Goal: Information Seeking & Learning: Understand process/instructions

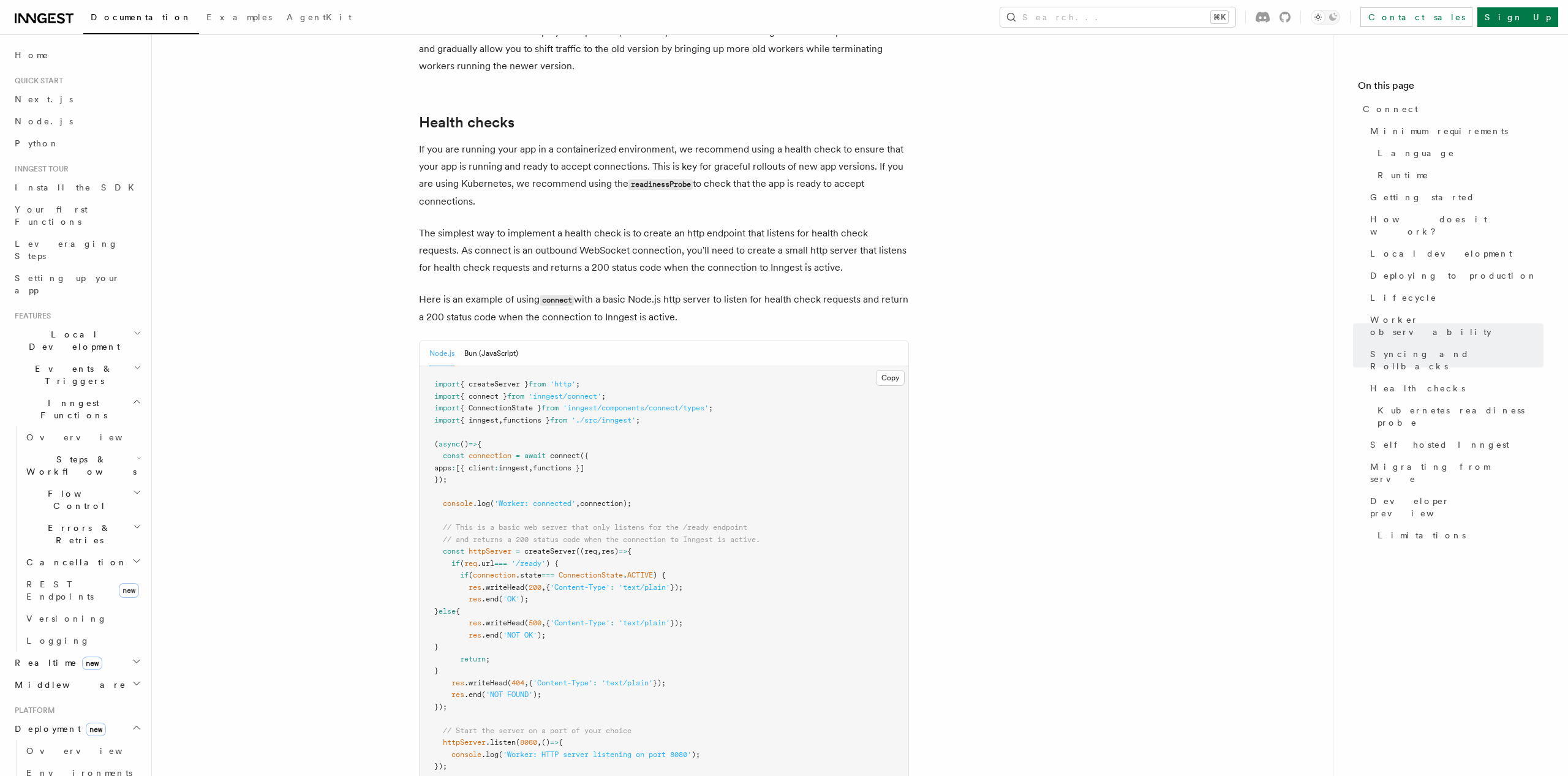
scroll to position [5279, 0]
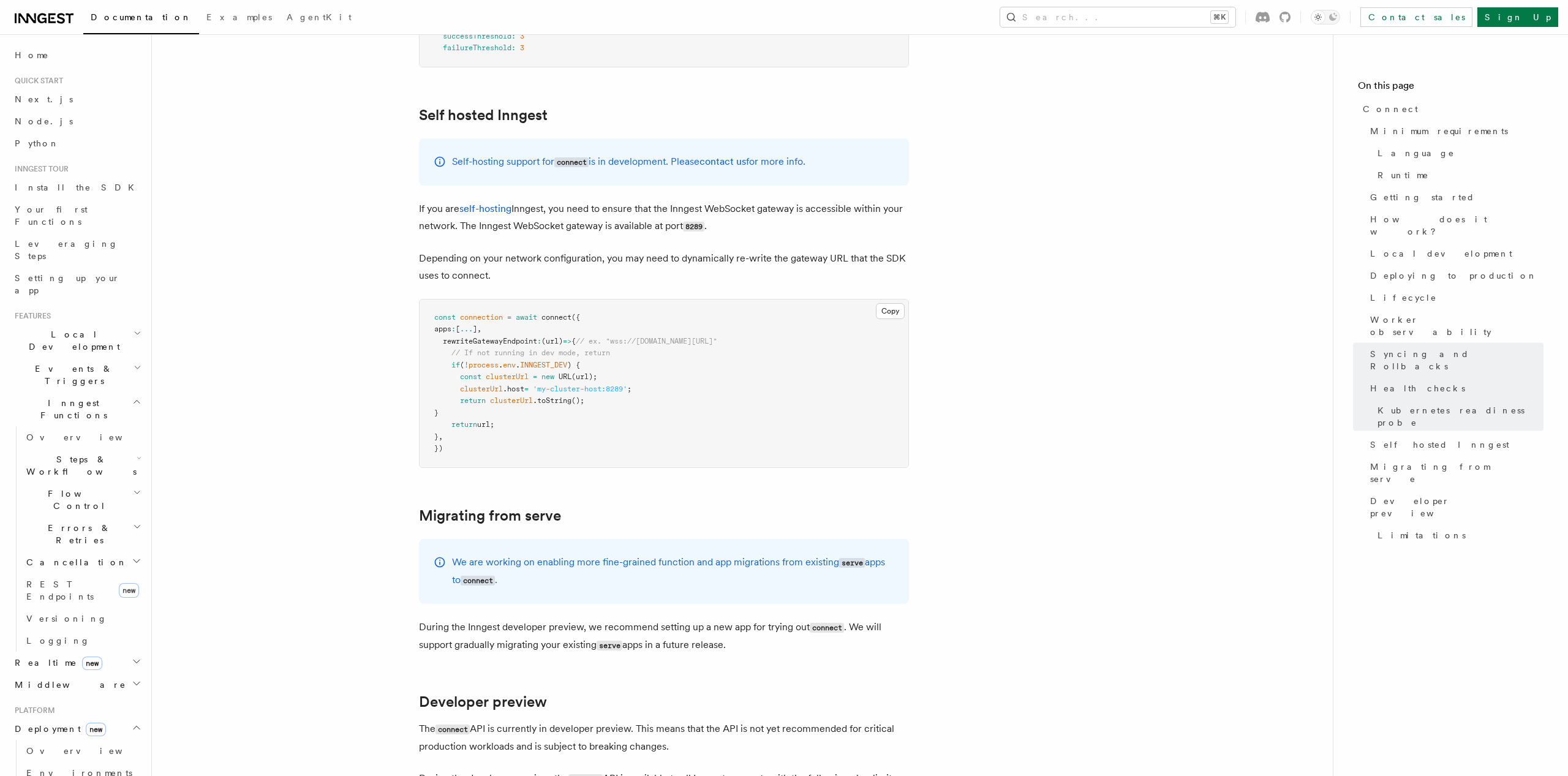
scroll to position [6332, 0]
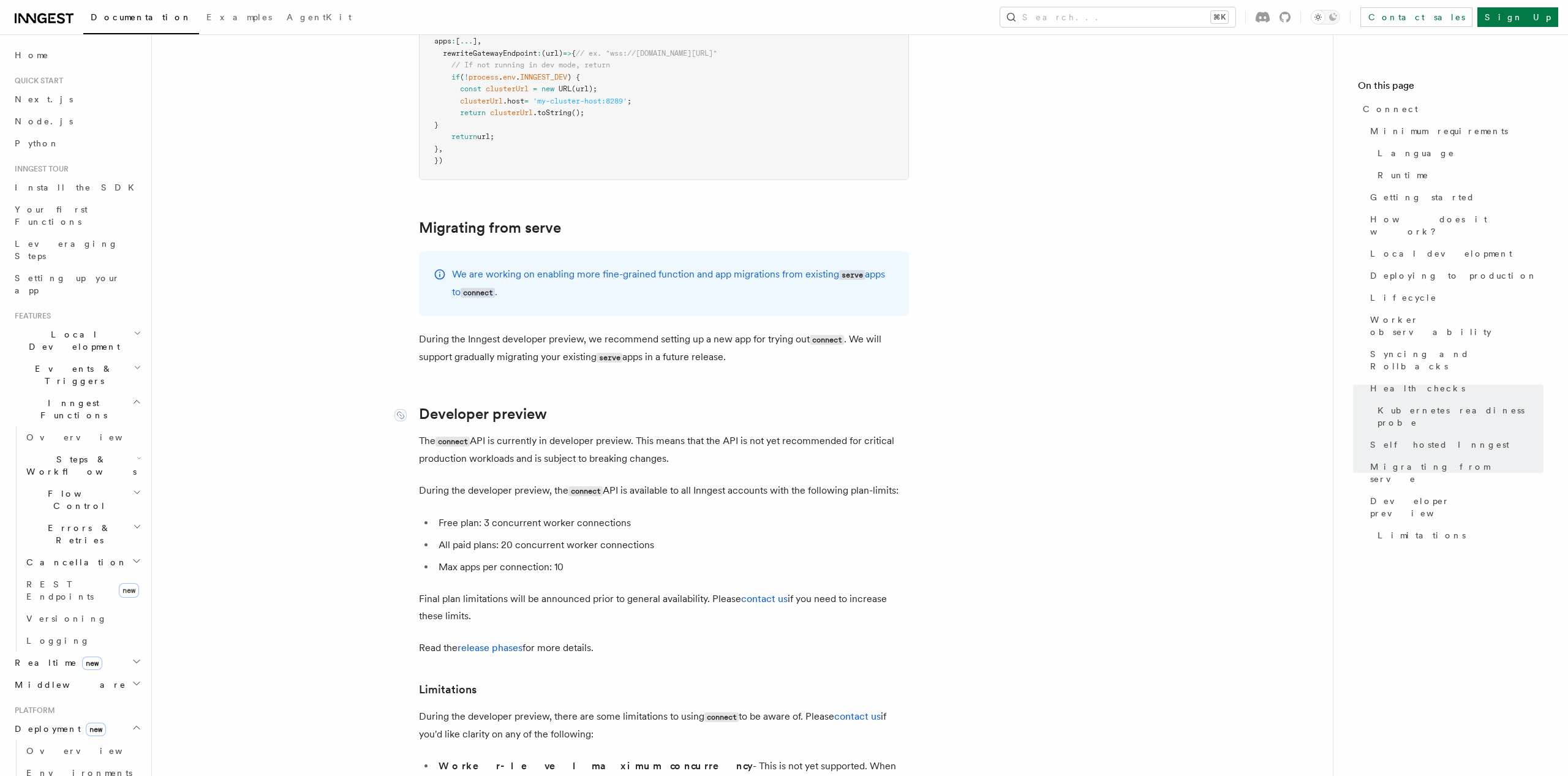
click at [541, 406] on link "Developer preview" at bounding box center [483, 414] width 128 height 17
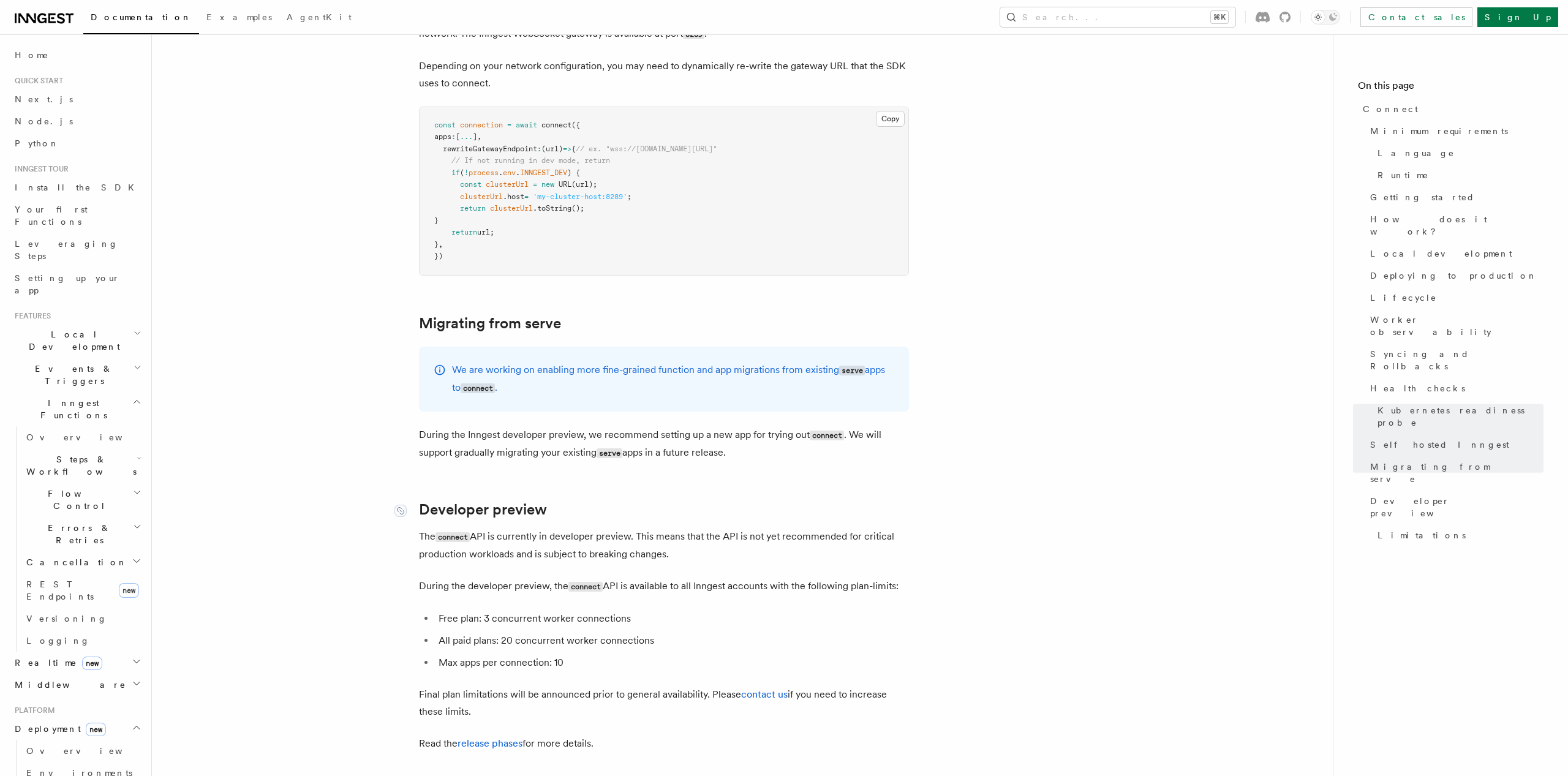
scroll to position [6245, 0]
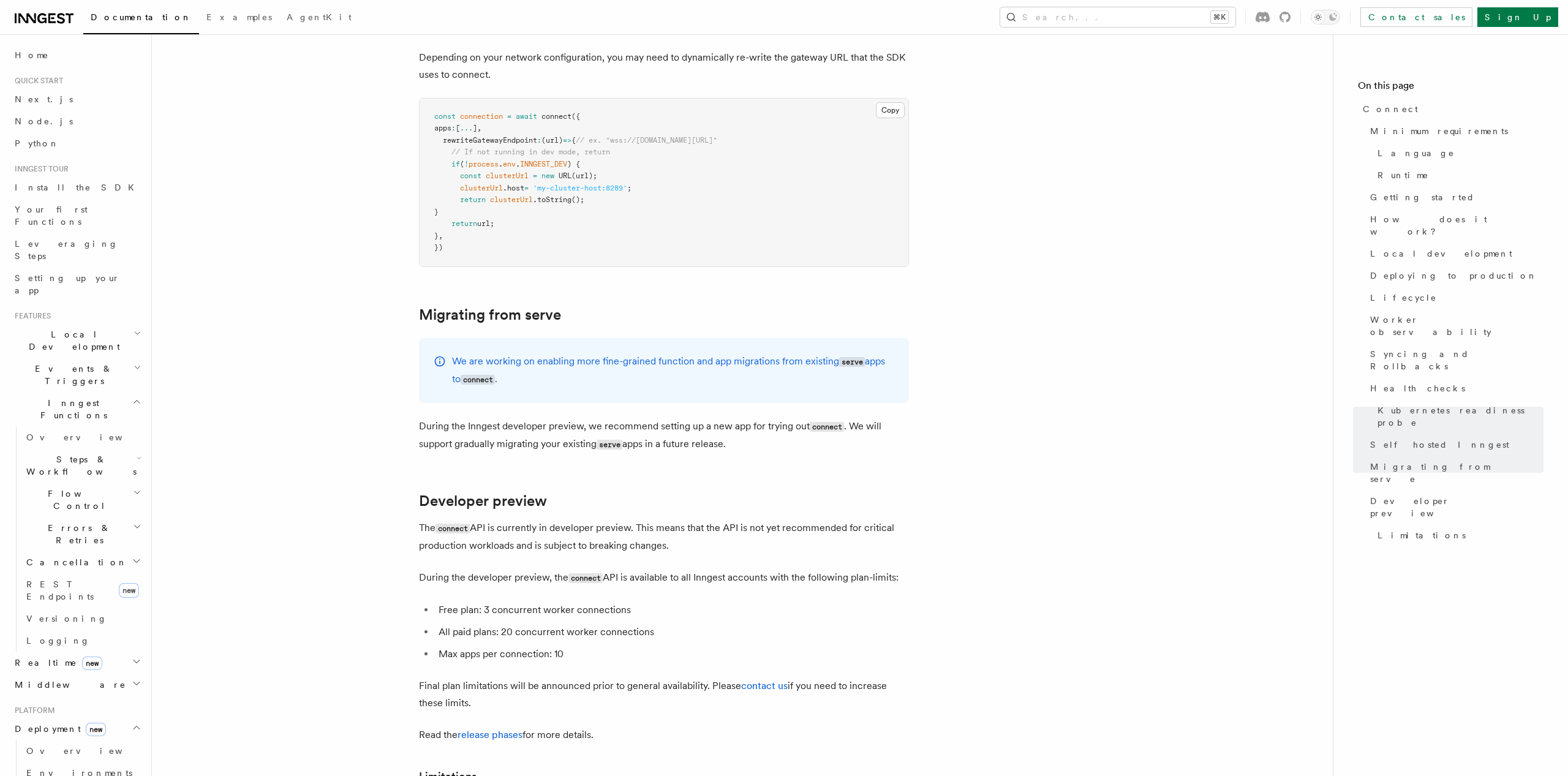
drag, startPoint x: 696, startPoint y: 141, endPoint x: 638, endPoint y: 120, distance: 61.7
click at [638, 520] on p "The connect API is currently in developer preview. This means that the API is n…" at bounding box center [664, 537] width 490 height 35
copy p "This means that the API is not yet recommended for critical production workload…"
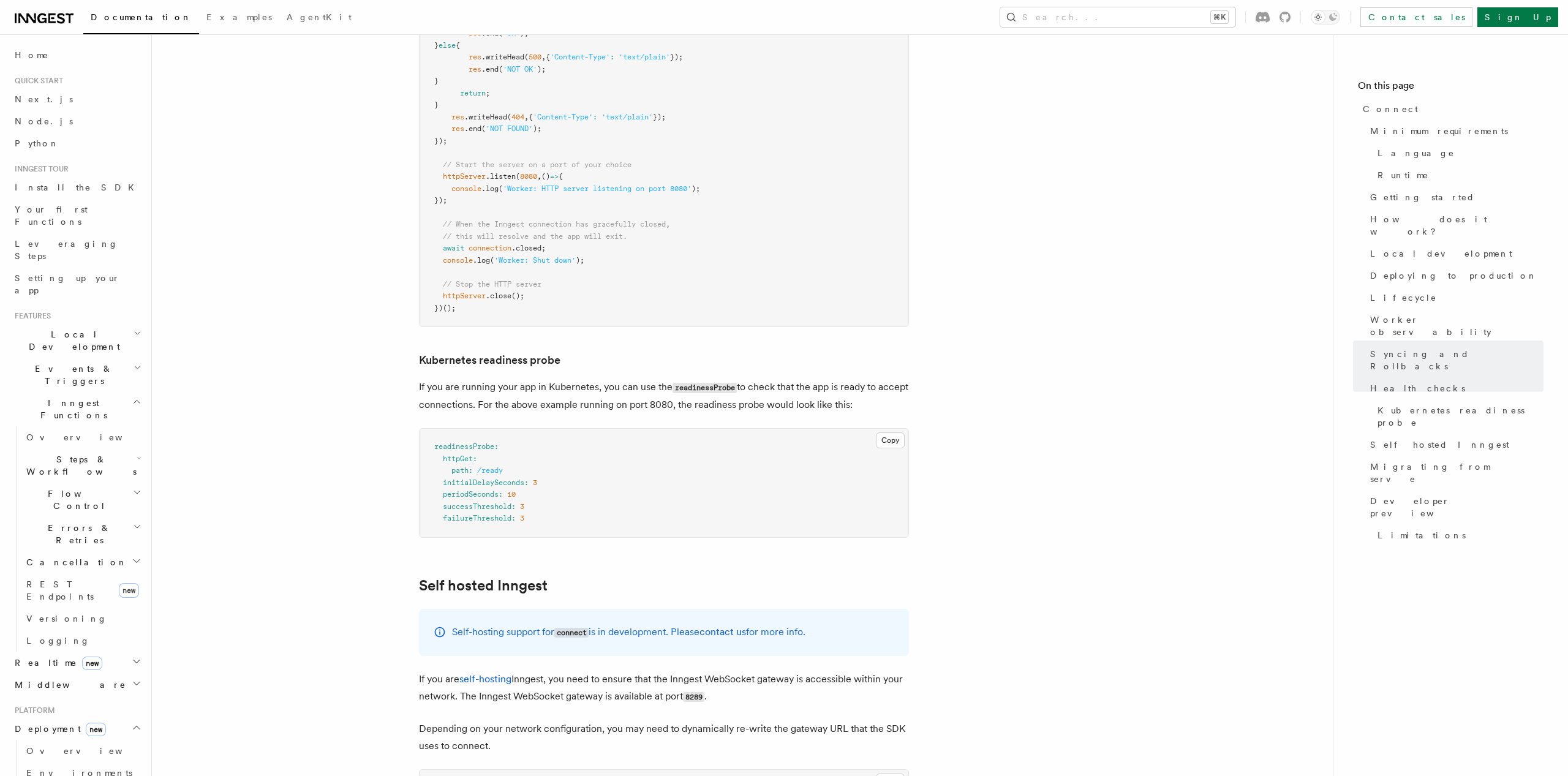
scroll to position [5989, 0]
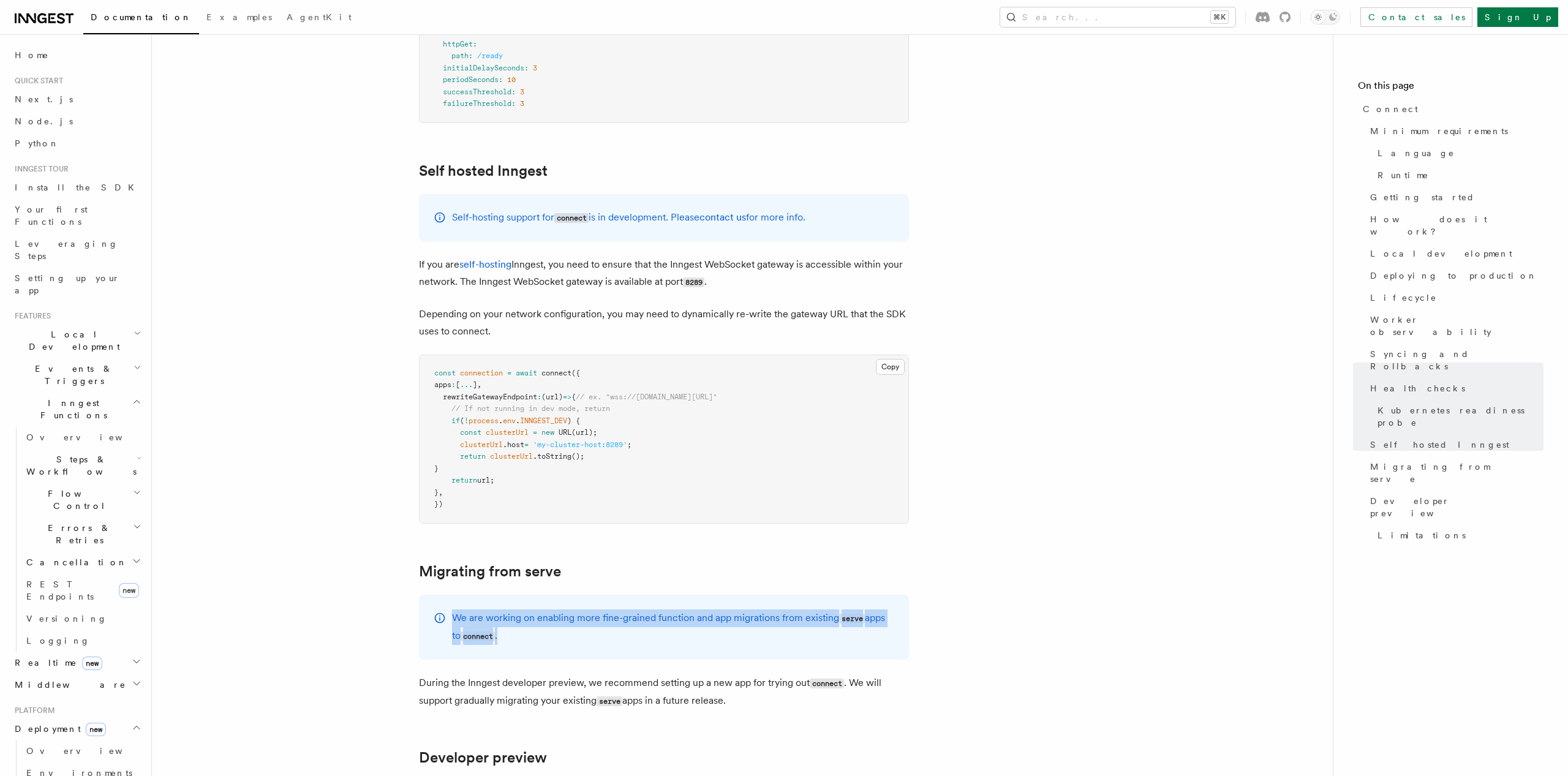
drag, startPoint x: 463, startPoint y: 532, endPoint x: 793, endPoint y: 565, distance: 331.6
click at [762, 595] on div "We are working on enabling more fine-grained function and app migrations from e…" at bounding box center [664, 627] width 490 height 65
click at [806, 609] on p "We are working on enabling more fine-grained function and app migrations from e…" at bounding box center [673, 627] width 442 height 35
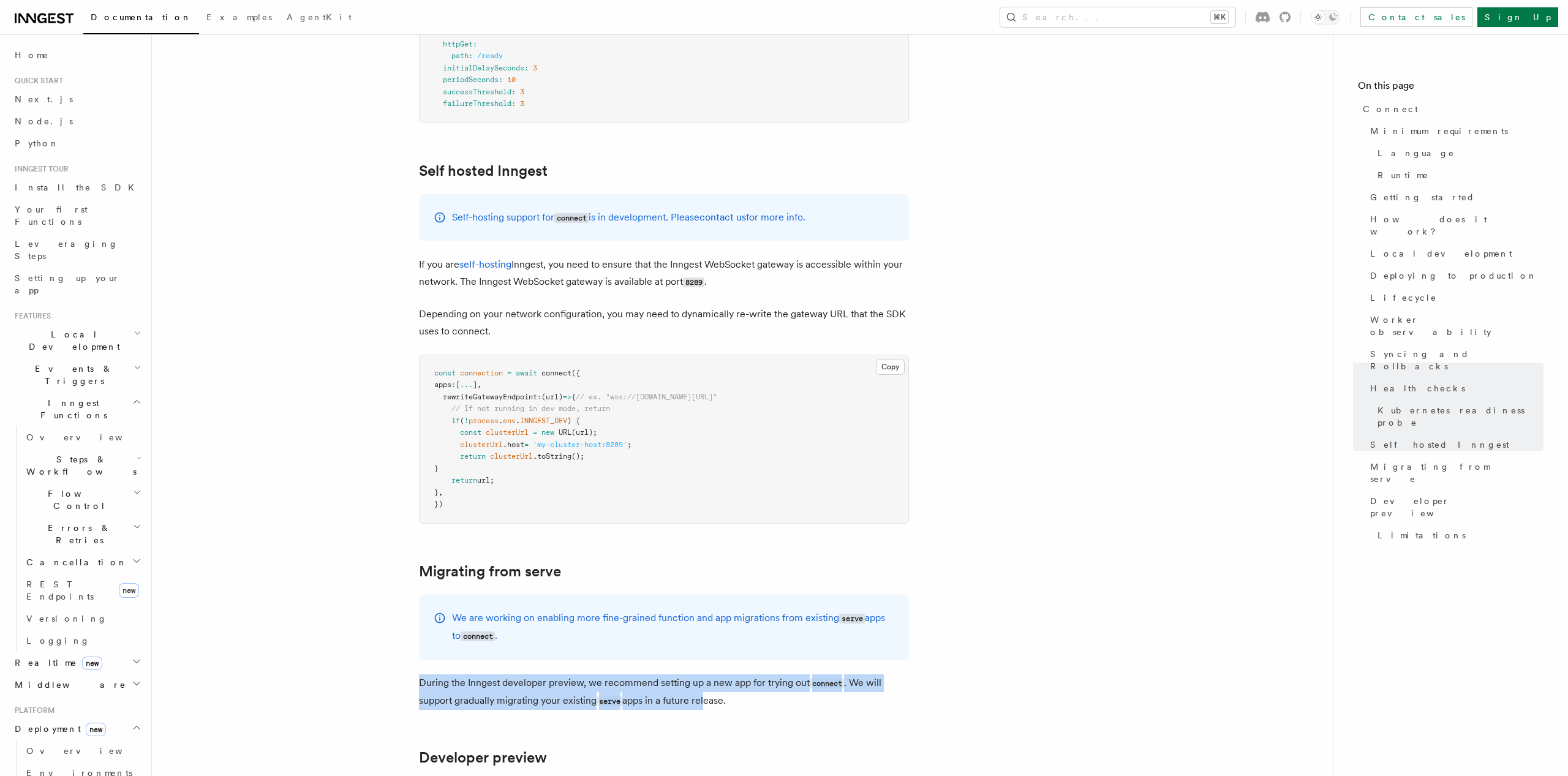
drag, startPoint x: 398, startPoint y: 613, endPoint x: 753, endPoint y: 631, distance: 355.5
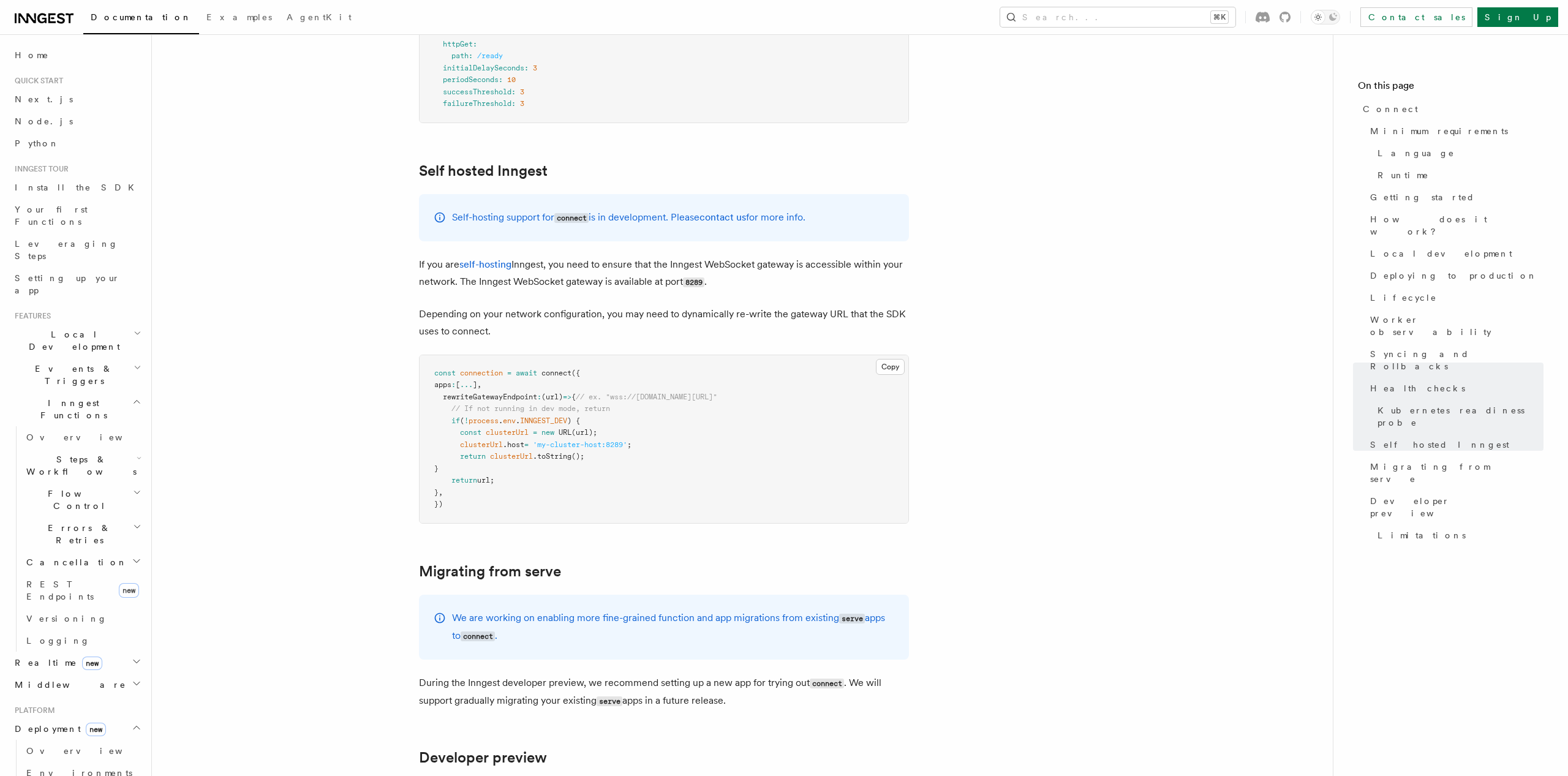
click at [758, 675] on p "During the Inngest developer preview, we recommend setting up a new app for try…" at bounding box center [664, 692] width 490 height 35
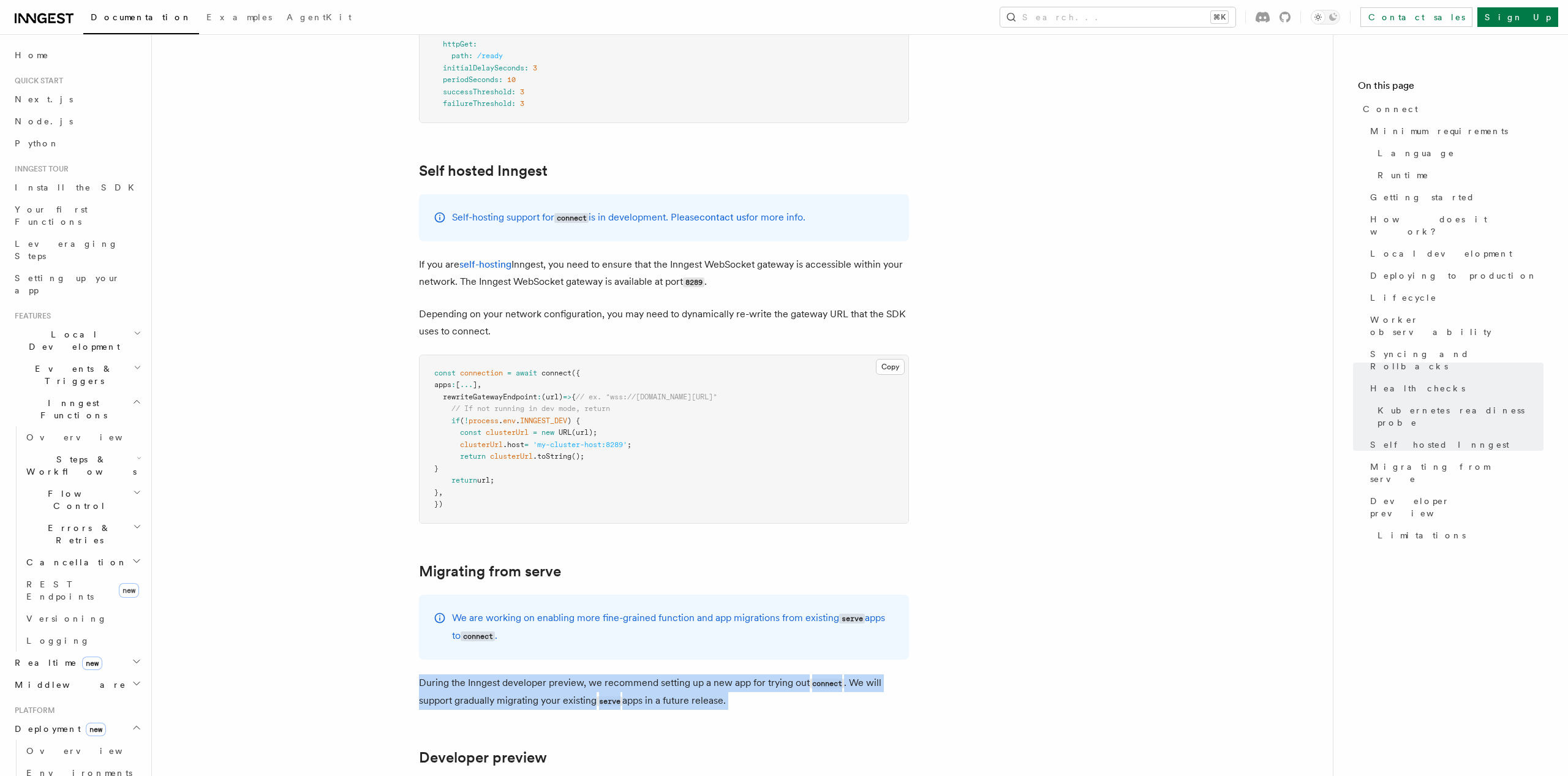
drag, startPoint x: 757, startPoint y: 637, endPoint x: 346, endPoint y: 608, distance: 412.0
drag, startPoint x: 346, startPoint y: 608, endPoint x: 762, endPoint y: 636, distance: 416.9
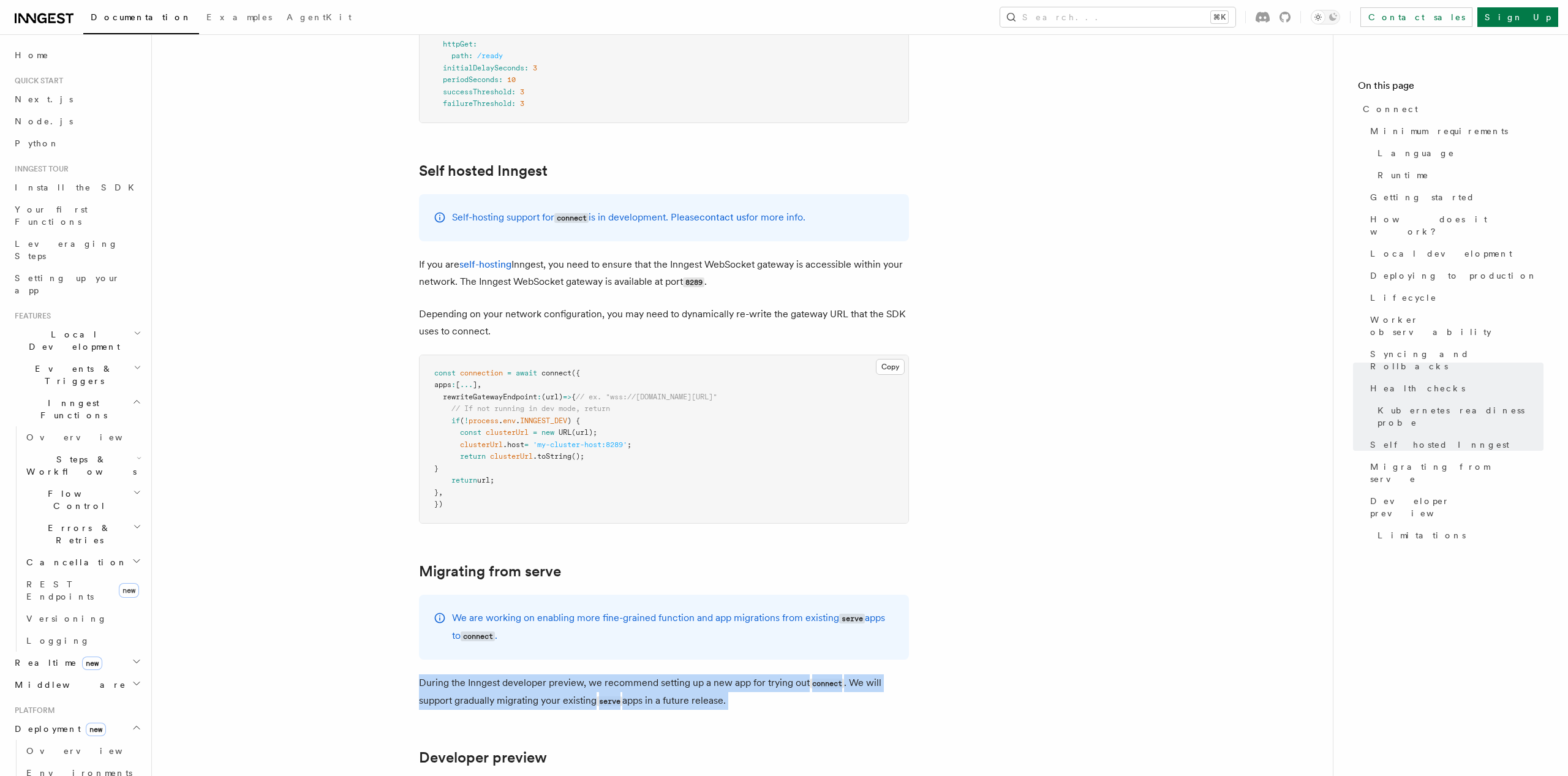
click at [762, 675] on p "During the Inngest developer preview, we recommend setting up a new app for try…" at bounding box center [664, 692] width 490 height 35
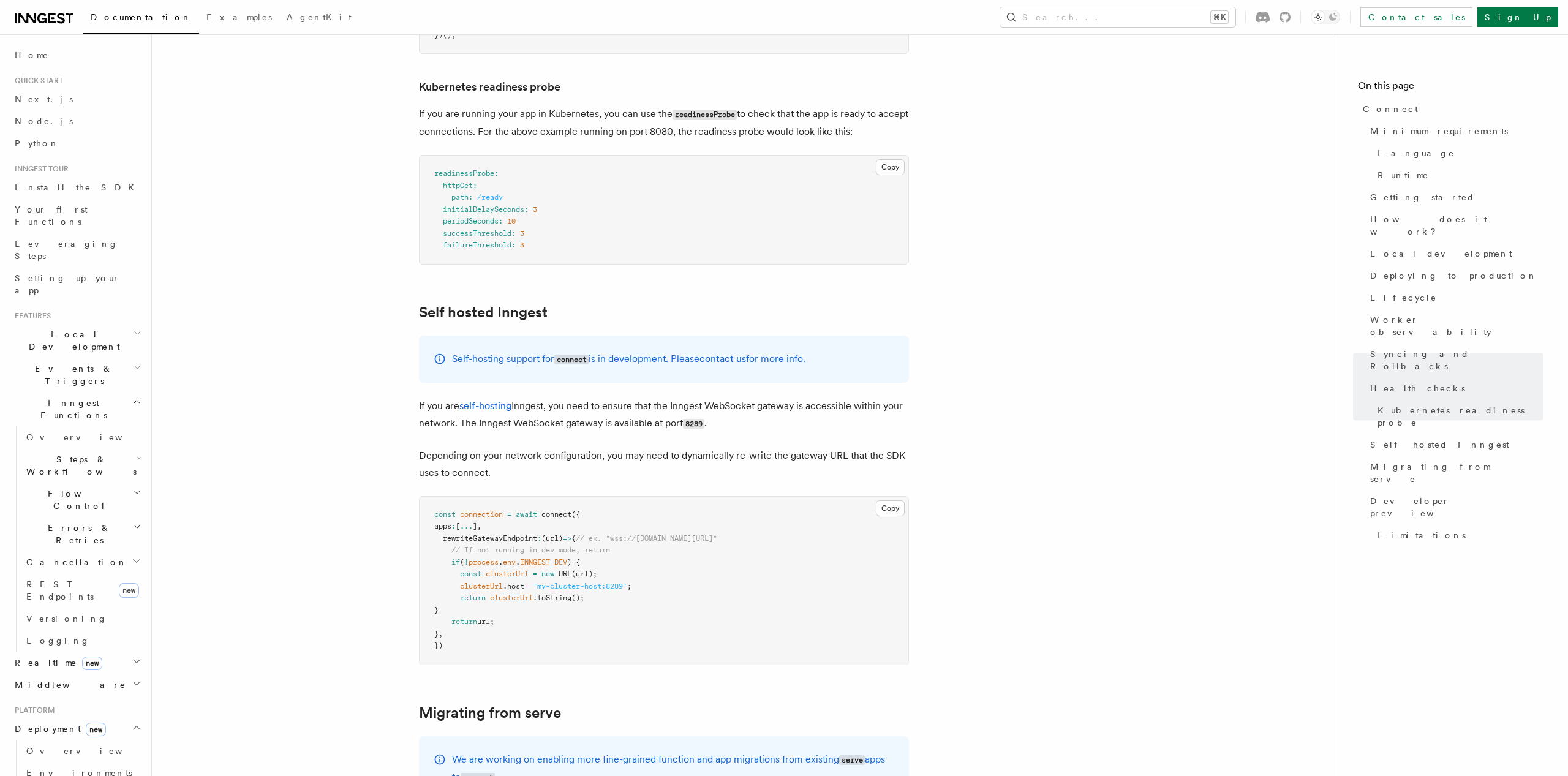
scroll to position [5855, 0]
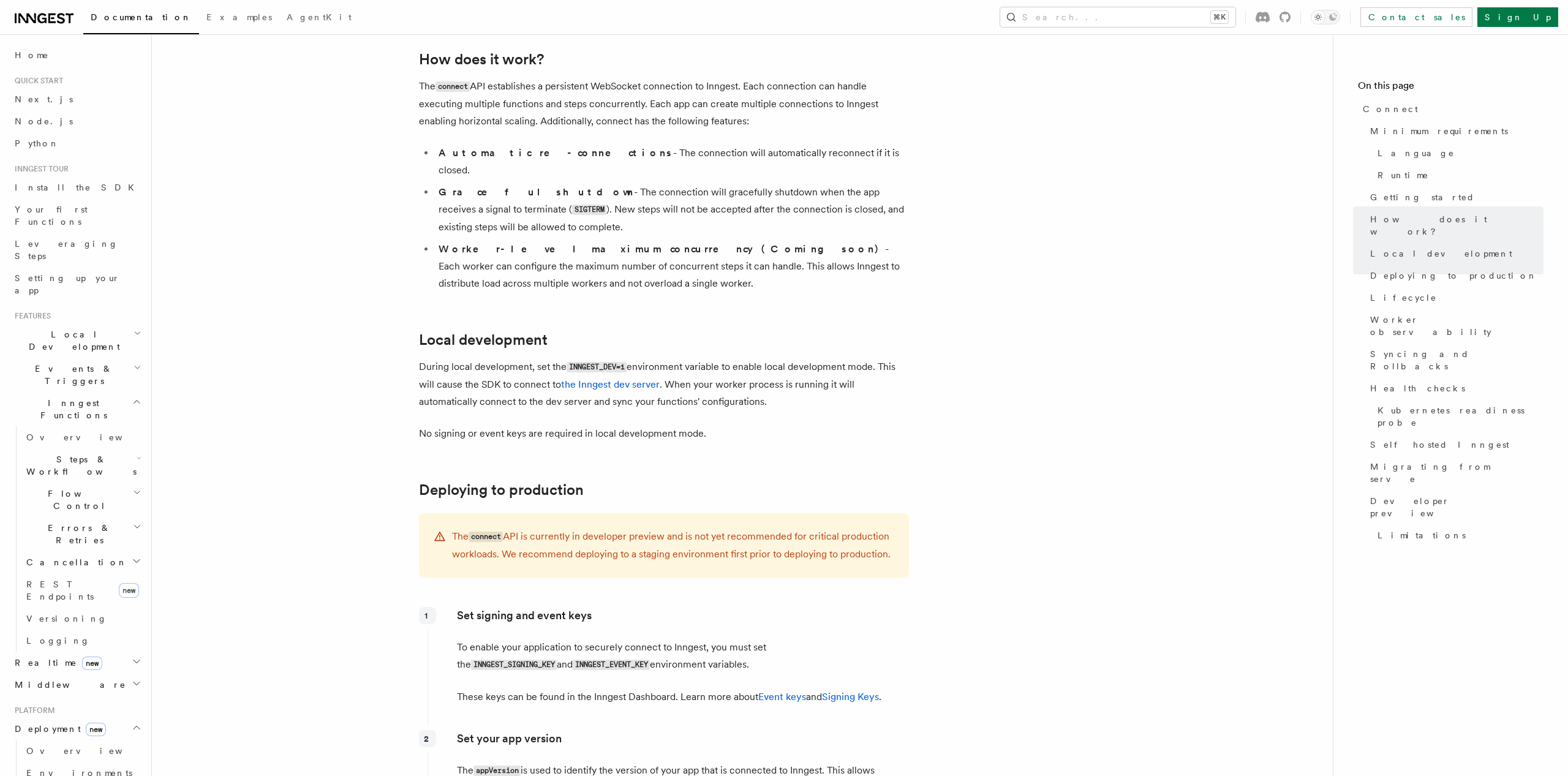
scroll to position [1067, 0]
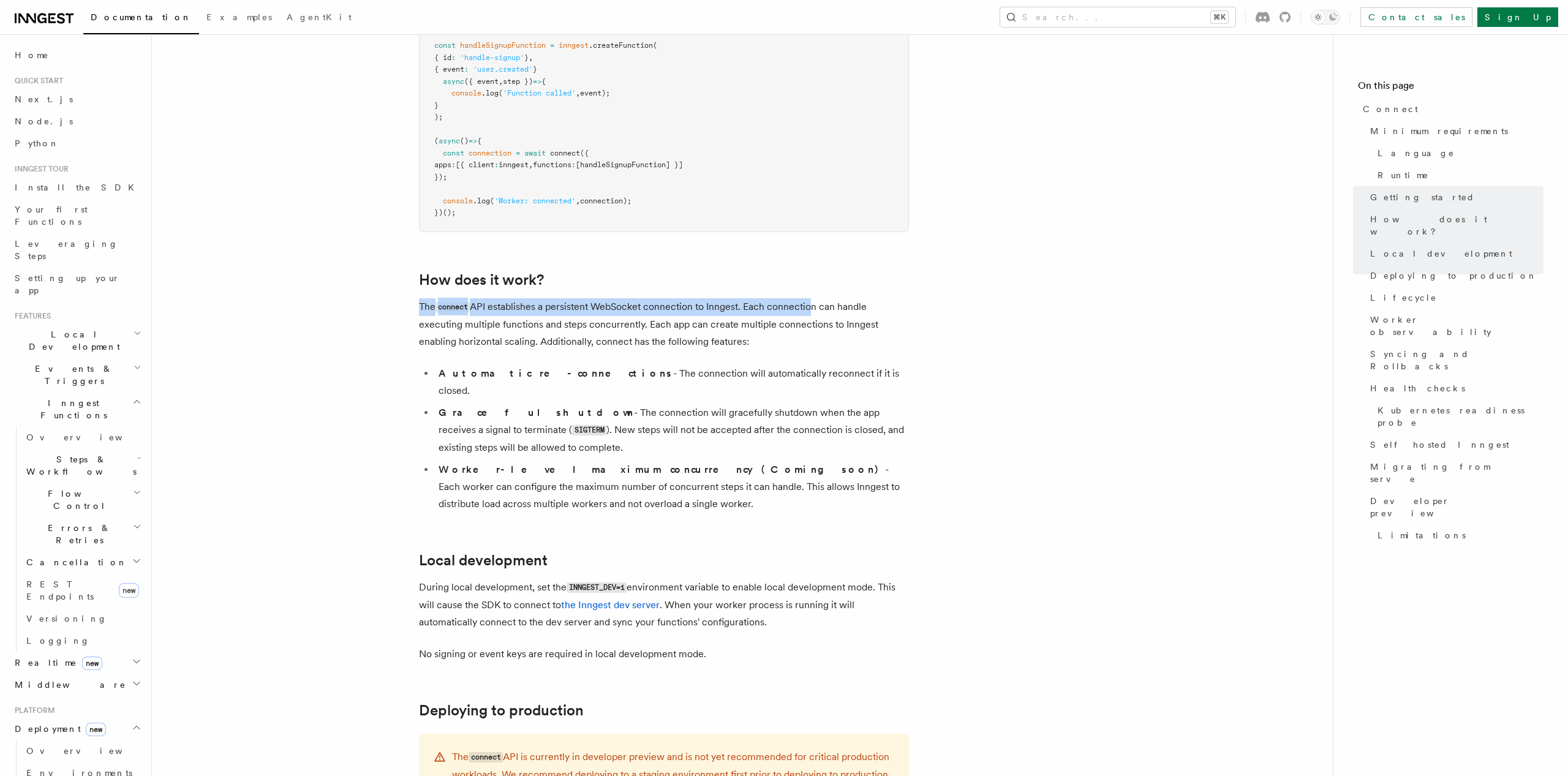
drag, startPoint x: 476, startPoint y: 248, endPoint x: 809, endPoint y: 265, distance: 333.4
click at [808, 299] on p "The connect API establishes a persistent WebSocket connection to Inngest. Each …" at bounding box center [664, 324] width 490 height 52
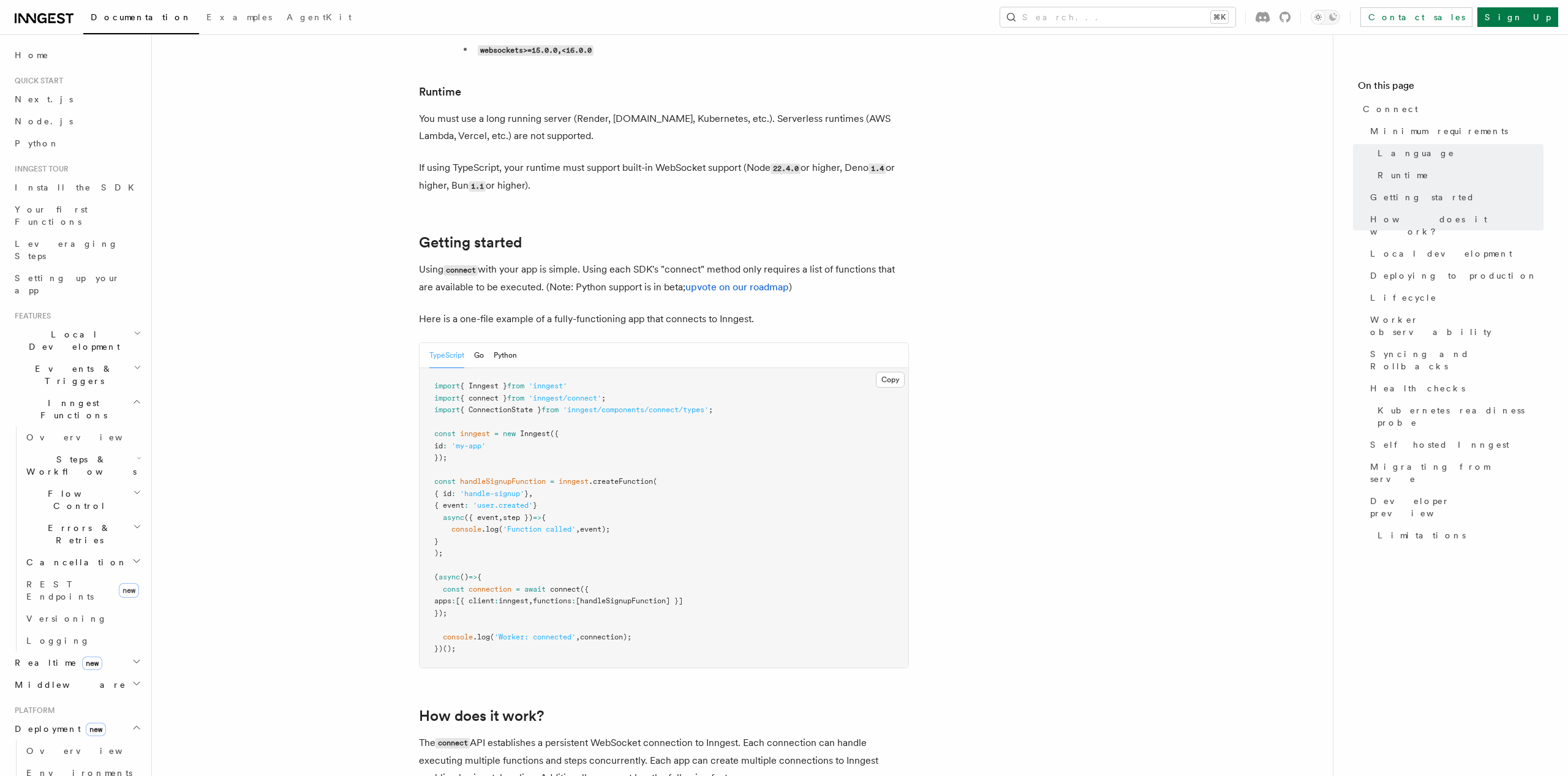
scroll to position [813, 0]
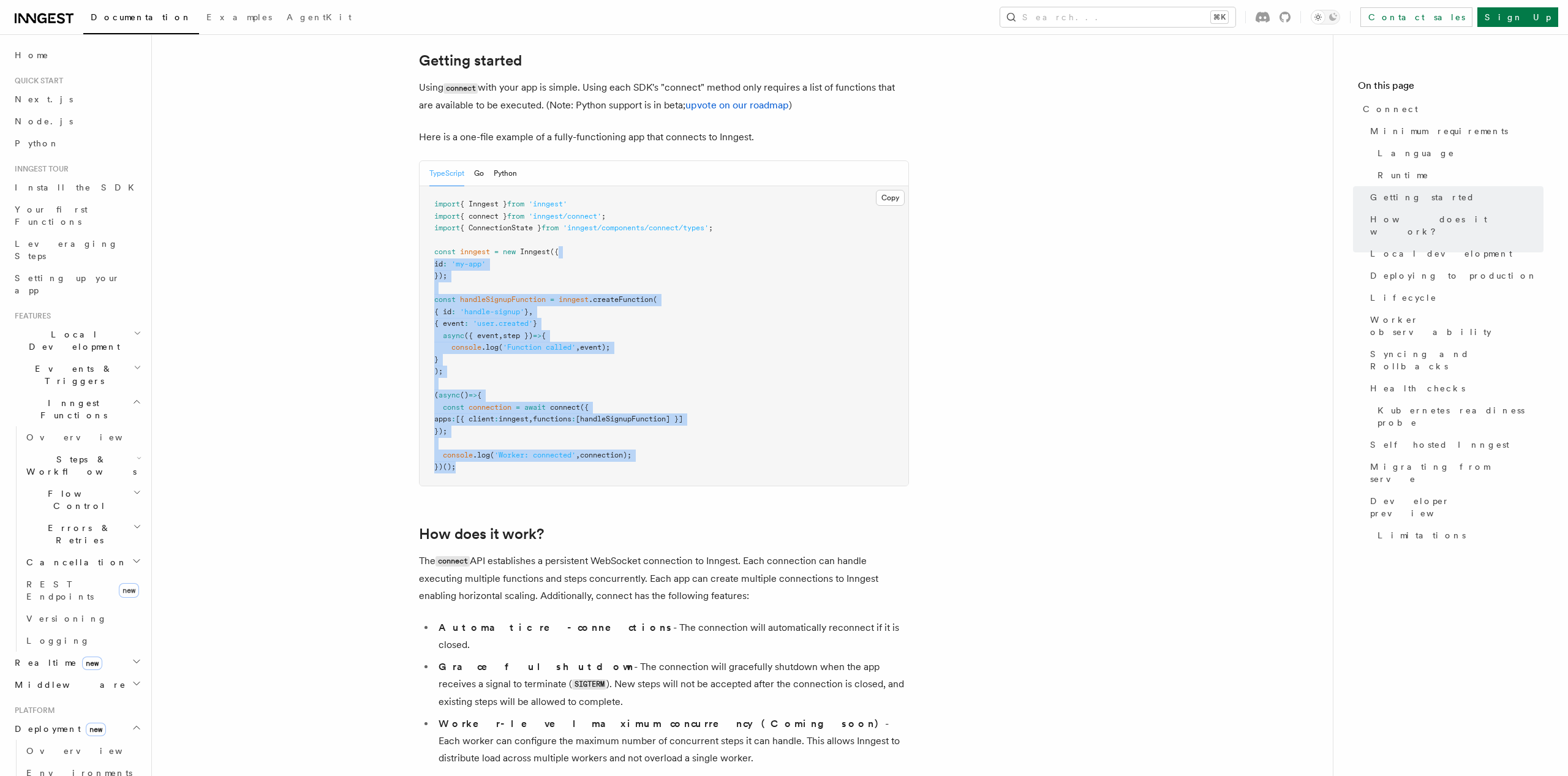
drag, startPoint x: 690, startPoint y: 431, endPoint x: 576, endPoint y: 206, distance: 252.2
click at [576, 206] on pre "import { Inngest } from 'inngest' import { connect } from 'inngest/connect' ; i…" at bounding box center [664, 336] width 489 height 299
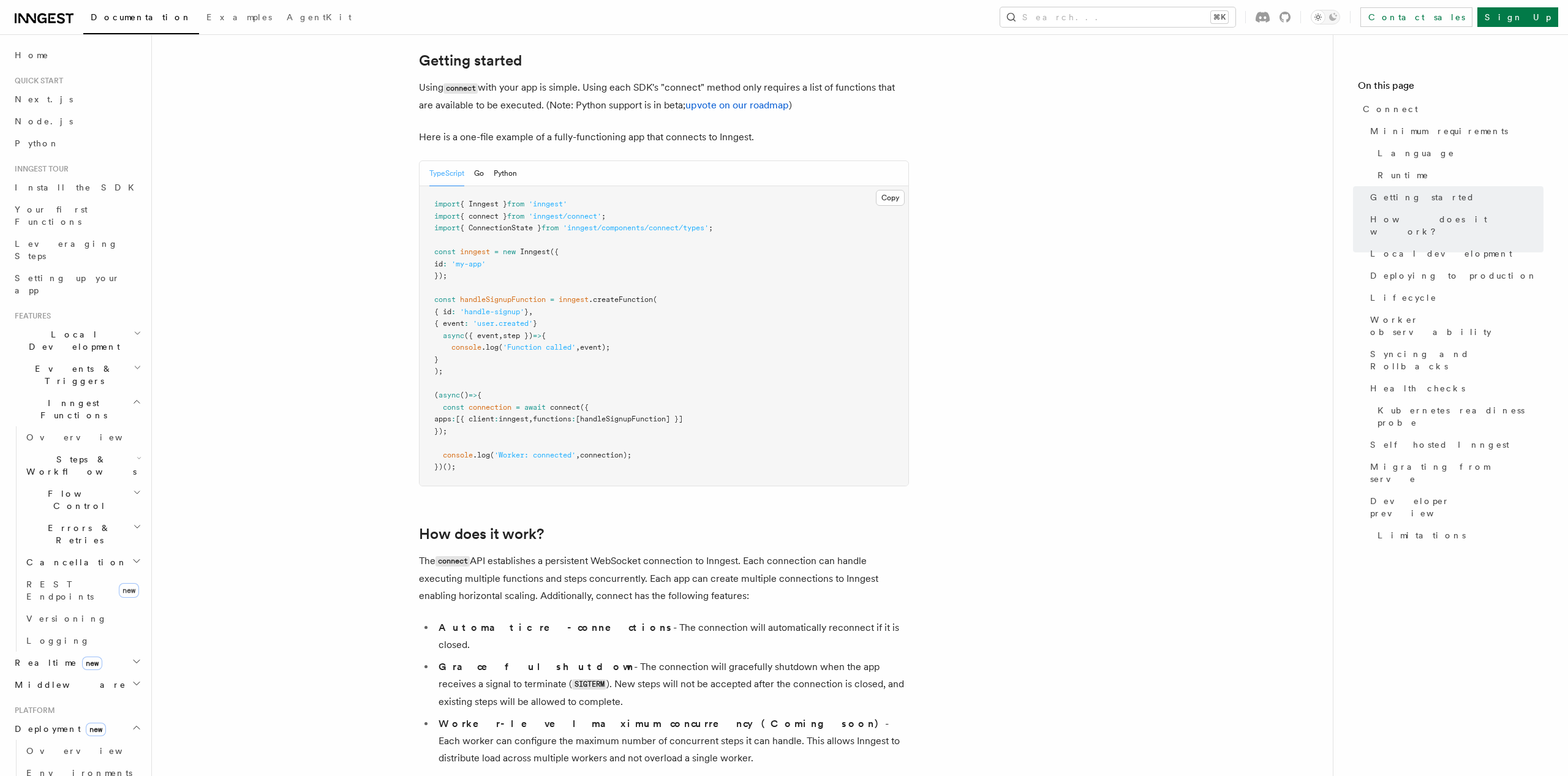
click at [732, 328] on pre "import { Inngest } from 'inngest' import { connect } from 'inngest/connect' ; i…" at bounding box center [664, 336] width 489 height 299
drag, startPoint x: 493, startPoint y: 217, endPoint x: 708, endPoint y: 389, distance: 275.3
click at [703, 390] on pre "import { Inngest } from 'inngest' import { connect } from 'inngest/connect' ; i…" at bounding box center [664, 336] width 489 height 299
click at [716, 390] on pre "import { Inngest } from 'inngest' import { connect } from 'inngest/connect' ; i…" at bounding box center [664, 336] width 489 height 299
